Goal: Transaction & Acquisition: Download file/media

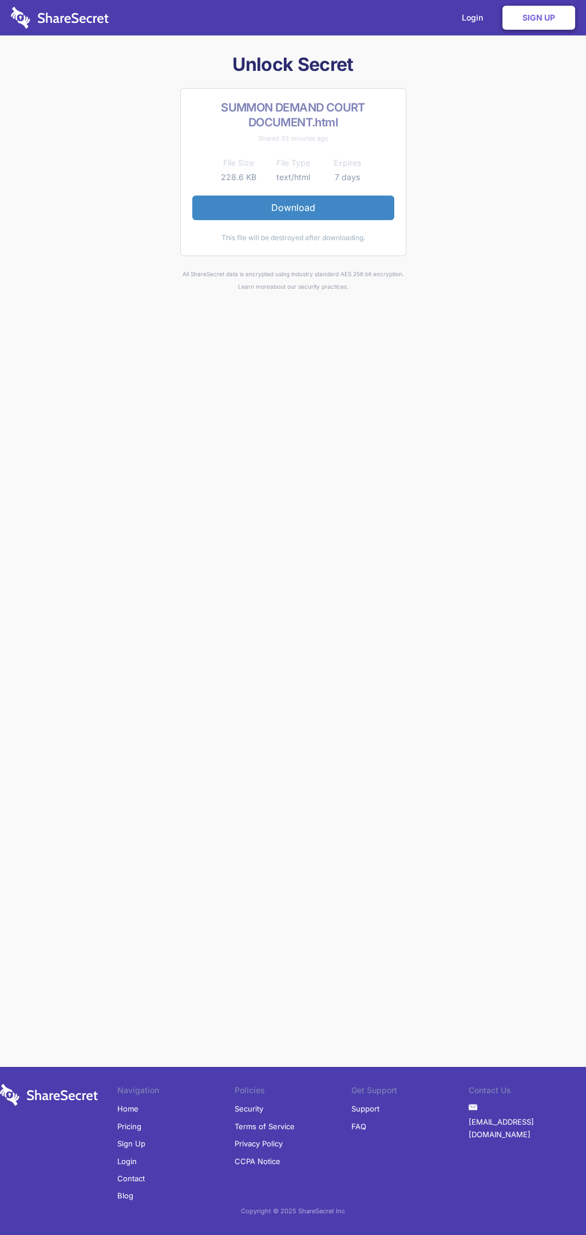
click at [293, 208] on link "Download" at bounding box center [293, 208] width 202 height 24
